Goal: Find specific page/section: Find specific page/section

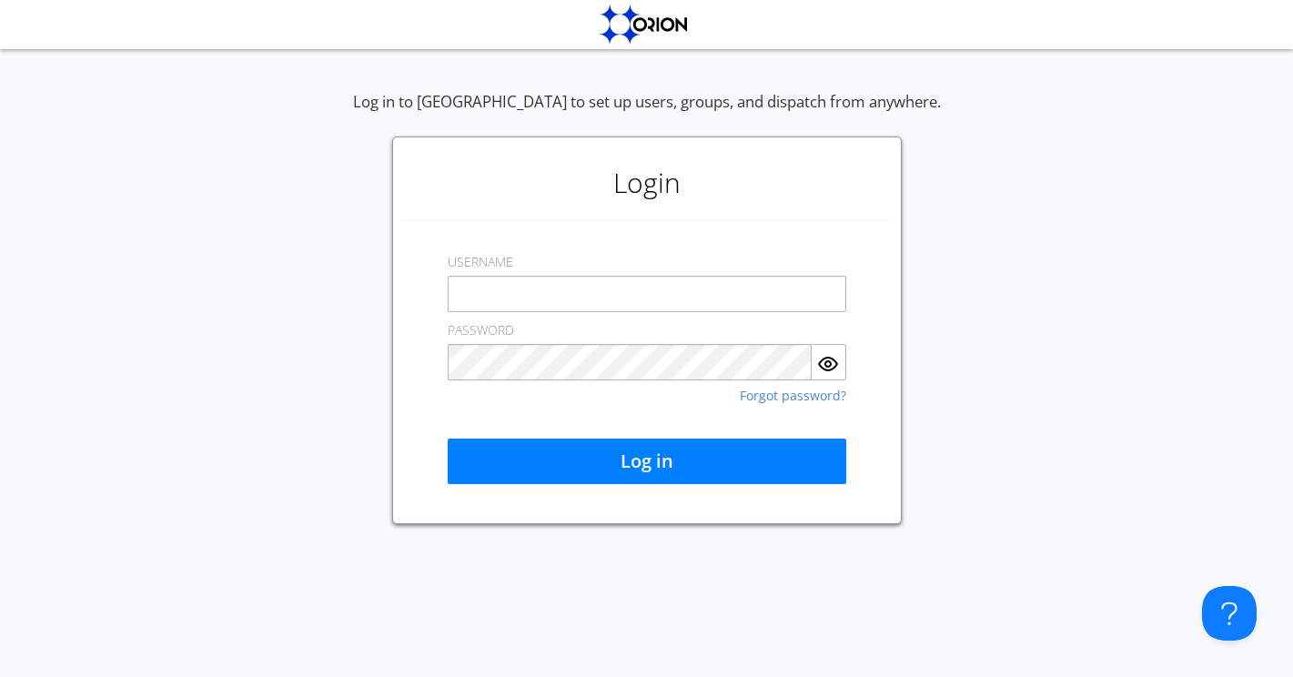
click at [580, 287] on input "text" at bounding box center [647, 294] width 398 height 36
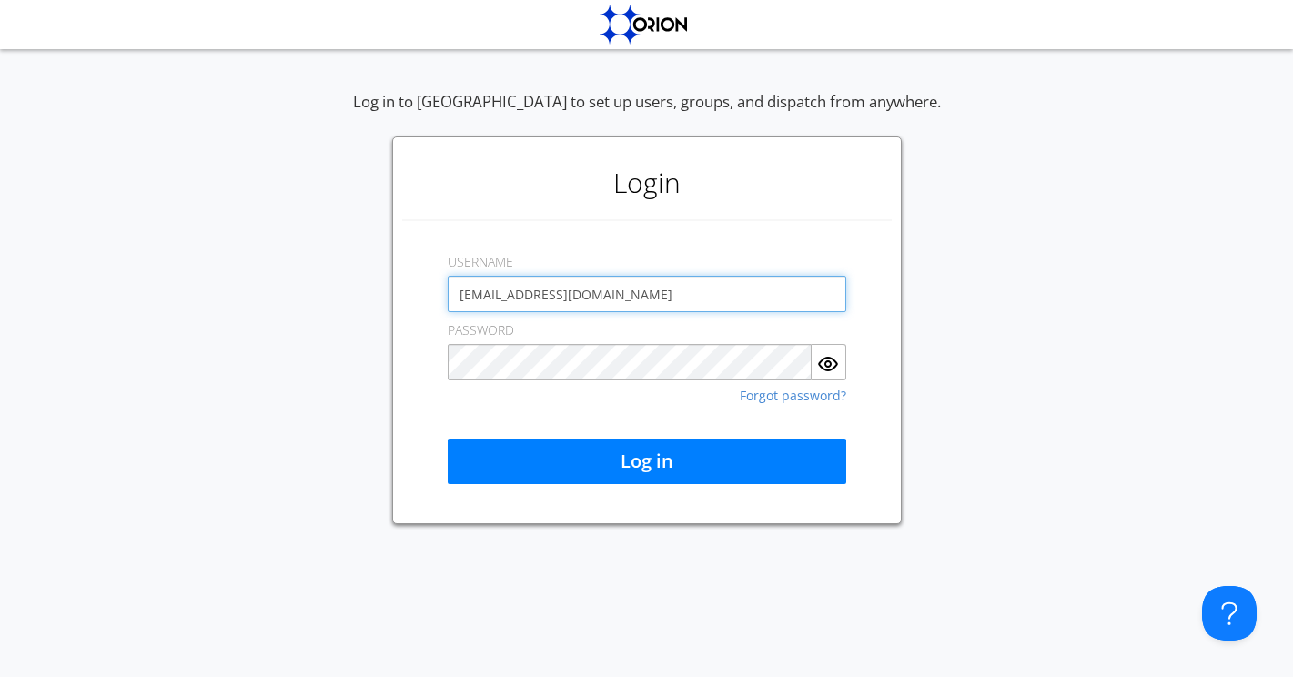
type input "[EMAIL_ADDRESS][DOMAIN_NAME]"
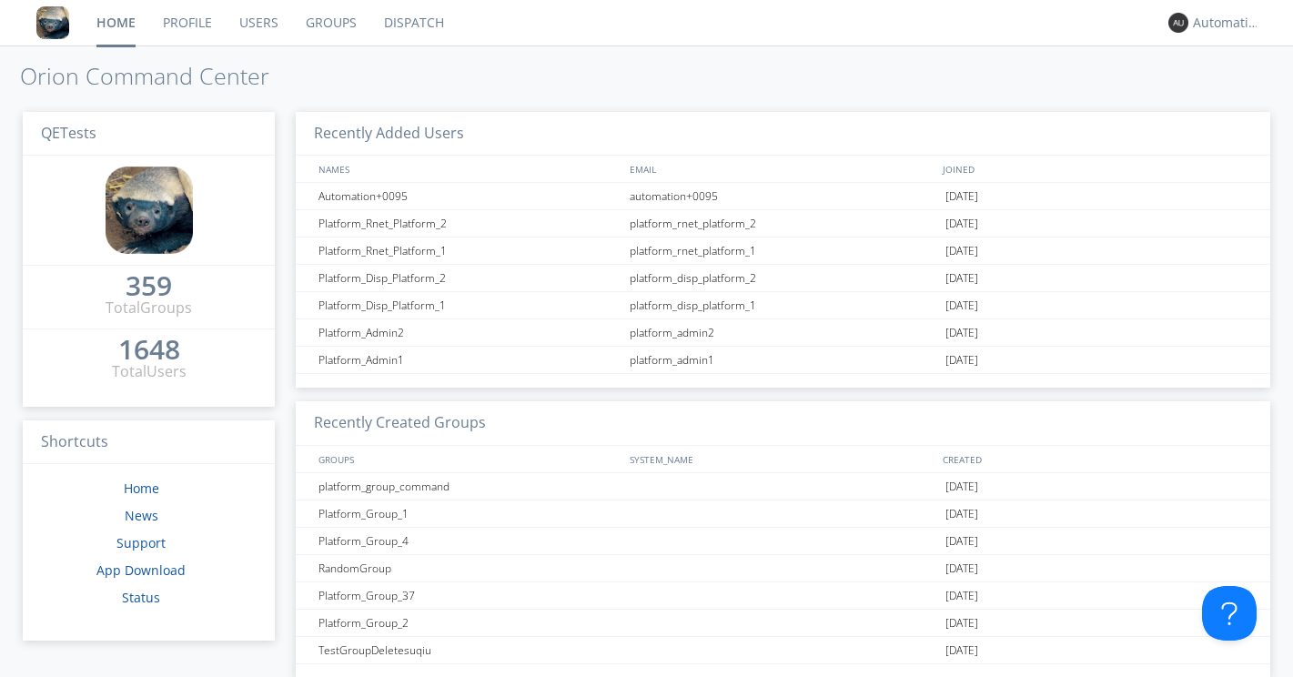
click at [417, 22] on link "Dispatch" at bounding box center [413, 22] width 87 height 45
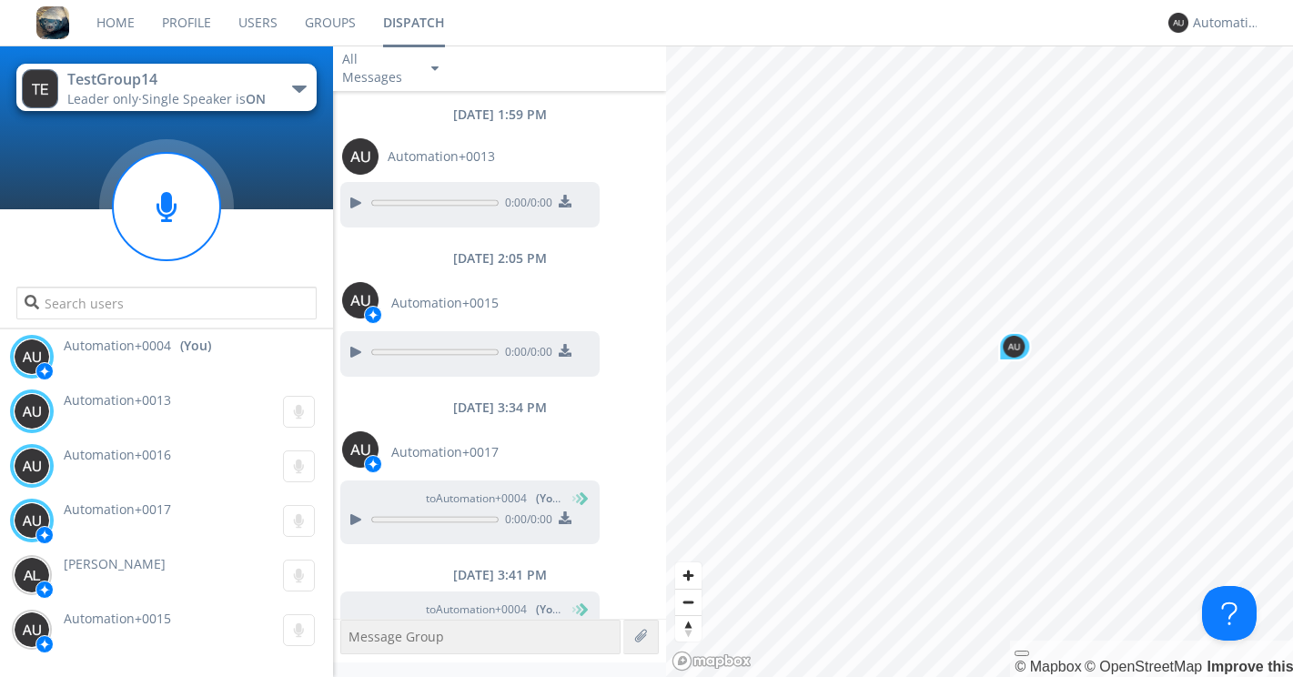
scroll to position [2096, 0]
